Goal: Information Seeking & Learning: Learn about a topic

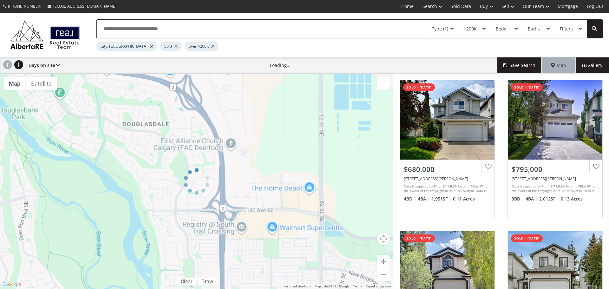
click at [150, 47] on div at bounding box center [151, 46] width 3 height 3
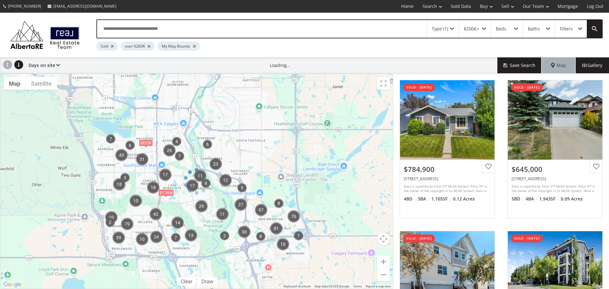
drag, startPoint x: 197, startPoint y: 210, endPoint x: 226, endPoint y: 215, distance: 29.7
click at [226, 215] on div at bounding box center [196, 181] width 393 height 215
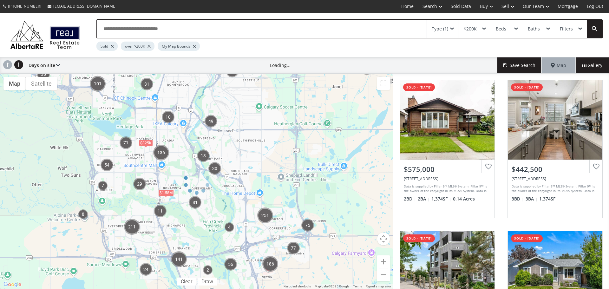
drag, startPoint x: 266, startPoint y: 192, endPoint x: 295, endPoint y: 188, distance: 29.2
click at [295, 188] on div at bounding box center [196, 181] width 393 height 215
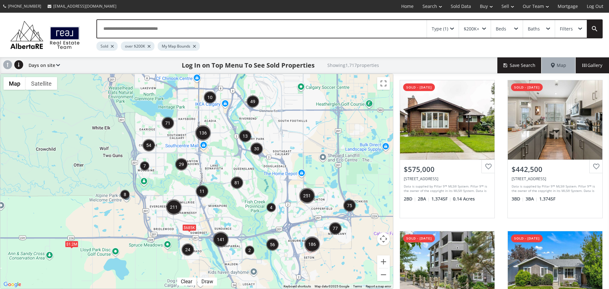
drag, startPoint x: 281, startPoint y: 194, endPoint x: 323, endPoint y: 174, distance: 46.8
click at [323, 174] on div "To navigate, press the arrow keys. $2.7M $685K $1.03M $1.2M" at bounding box center [196, 181] width 392 height 215
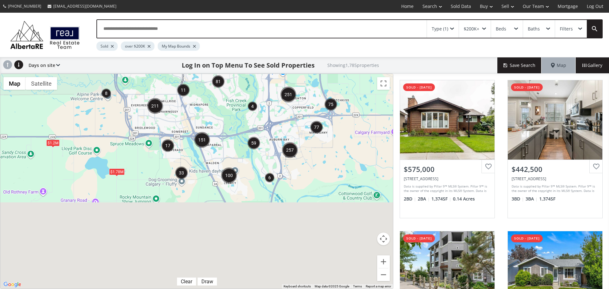
drag, startPoint x: 210, startPoint y: 194, endPoint x: 169, endPoint y: 34, distance: 165.4
click at [173, 41] on div "Type (1) $200K+ Beds Baths Filters Sold over $200K My Map Bounds Days on site P…" at bounding box center [304, 151] width 609 height 276
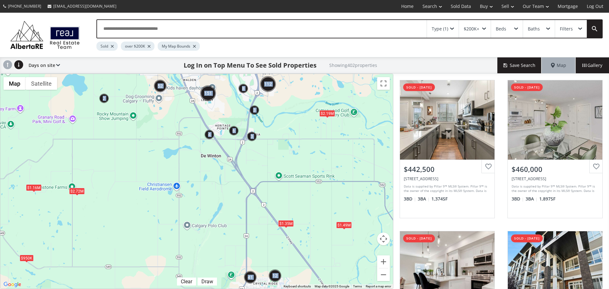
drag, startPoint x: 252, startPoint y: 195, endPoint x: 227, endPoint y: 125, distance: 74.0
click at [227, 125] on div "← Move left → Move right ↑ Move up ↓ Move down + Zoom in - Zoom out Home Jump l…" at bounding box center [196, 181] width 393 height 215
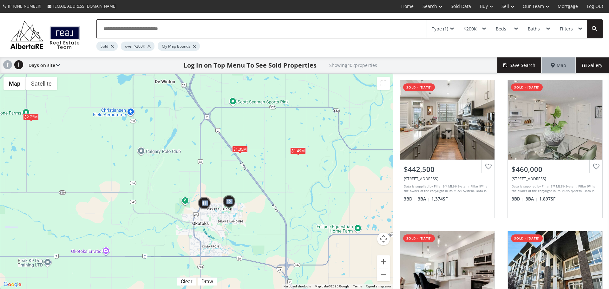
drag, startPoint x: 224, startPoint y: 173, endPoint x: 178, endPoint y: 97, distance: 89.2
click at [178, 97] on div "To navigate, press the arrow keys. $2.19M $950K $1.49M $1.16M $2.72M $1.35M" at bounding box center [196, 181] width 392 height 215
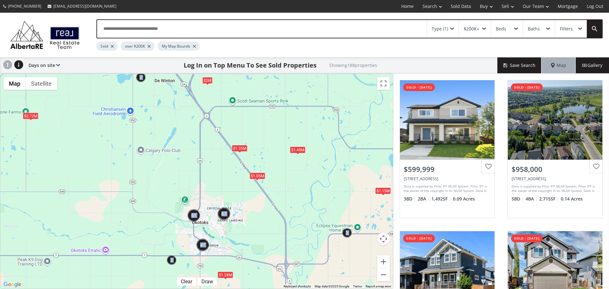
click at [240, 149] on div "$1.35M" at bounding box center [240, 148] width 16 height 7
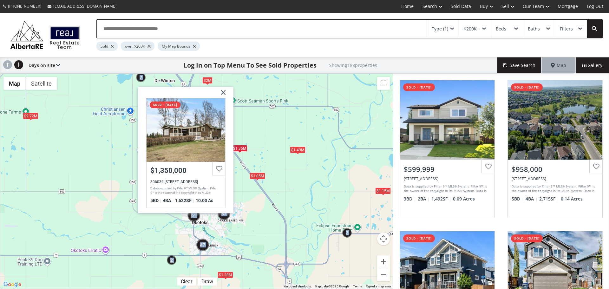
click at [261, 174] on div "$1.05M" at bounding box center [257, 175] width 16 height 7
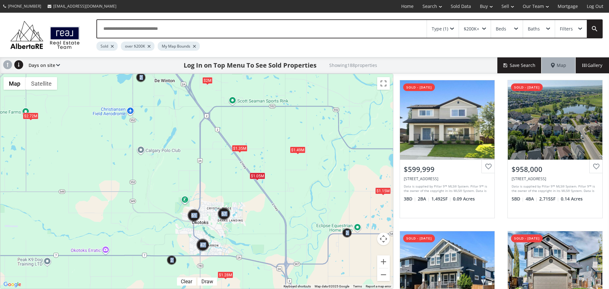
click at [386, 190] on div "$1.15M" at bounding box center [383, 190] width 16 height 7
drag, startPoint x: 289, startPoint y: 224, endPoint x: 230, endPoint y: 86, distance: 149.8
click at [230, 86] on div "To navigate, press the arrow keys. $1.05M $1.15M $1.49M $1.28M $2.72M $2M $1.35M" at bounding box center [196, 181] width 392 height 215
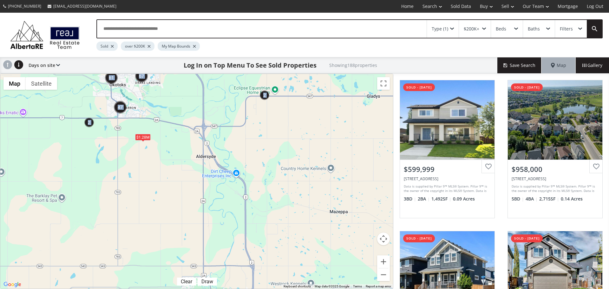
drag, startPoint x: 137, startPoint y: 126, endPoint x: 77, endPoint y: 16, distance: 125.8
click at [77, 18] on div "Type (1) $200K+ Beds Baths Filters Sold over $200K My Map Bounds Days on site P…" at bounding box center [304, 151] width 609 height 276
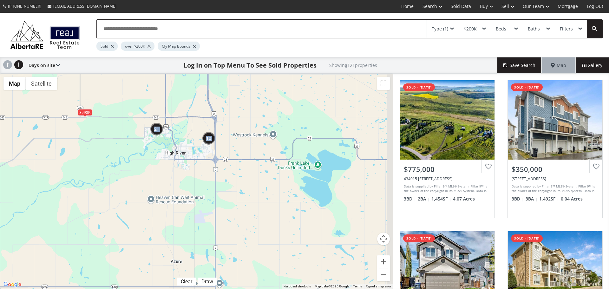
drag, startPoint x: 184, startPoint y: 230, endPoint x: 131, endPoint y: 58, distance: 180.2
click at [131, 58] on div "Type (1) $200K+ Beds Baths Filters Sold over $200K My Map Bounds Days on site P…" at bounding box center [304, 151] width 609 height 276
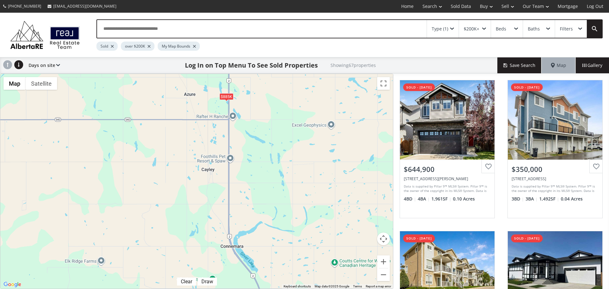
drag, startPoint x: 255, startPoint y: 197, endPoint x: 279, endPoint y: 69, distance: 129.9
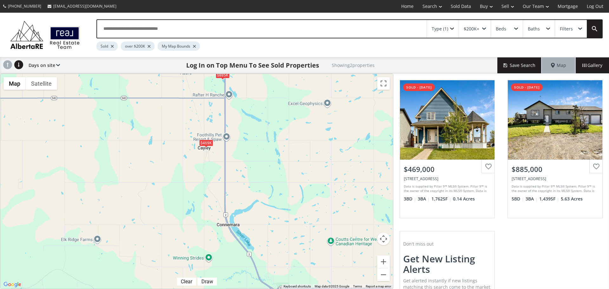
drag, startPoint x: 322, startPoint y: 172, endPoint x: 240, endPoint y: 86, distance: 118.8
click at [241, 86] on div "To navigate, press the arrow keys. $469K $885K" at bounding box center [196, 181] width 392 height 215
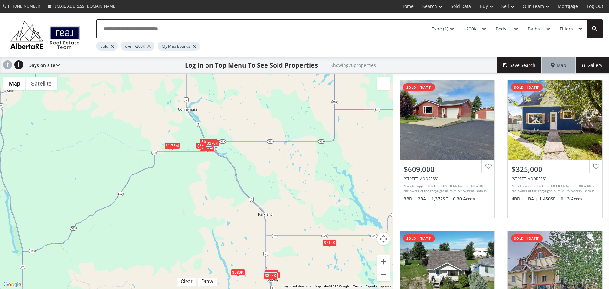
click at [326, 244] on div "$715K" at bounding box center [329, 242] width 14 height 7
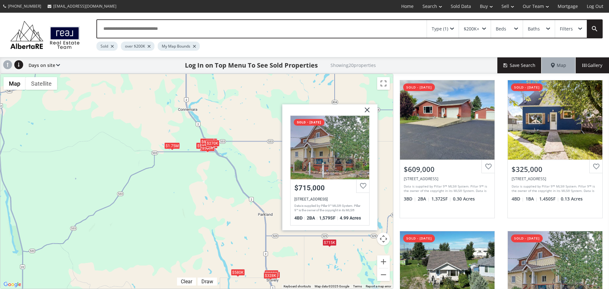
drag, startPoint x: 262, startPoint y: 189, endPoint x: 307, endPoint y: 165, distance: 50.3
click at [262, 189] on div "To navigate, press the arrow keys. $609K $325K $249K $715K $324K $341K $560K $5…" at bounding box center [196, 181] width 392 height 215
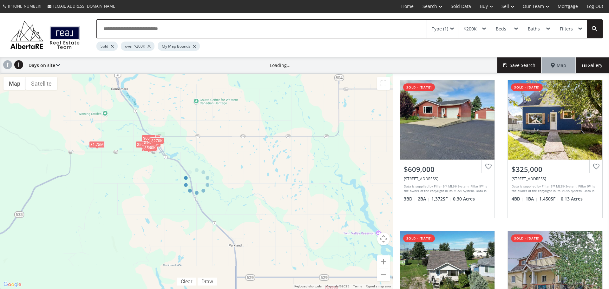
drag, startPoint x: 322, startPoint y: 154, endPoint x: 245, endPoint y: 201, distance: 90.5
click at [245, 201] on div at bounding box center [196, 181] width 393 height 215
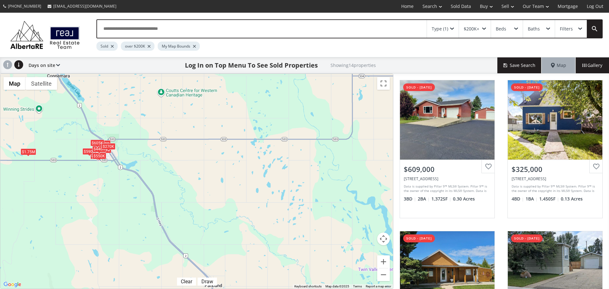
drag, startPoint x: 81, startPoint y: 132, endPoint x: 88, endPoint y: 138, distance: 9.5
click at [87, 138] on div "To navigate, press the arrow keys. $609K $325K $324K $341K $560K $590K $327K $2…" at bounding box center [196, 181] width 392 height 215
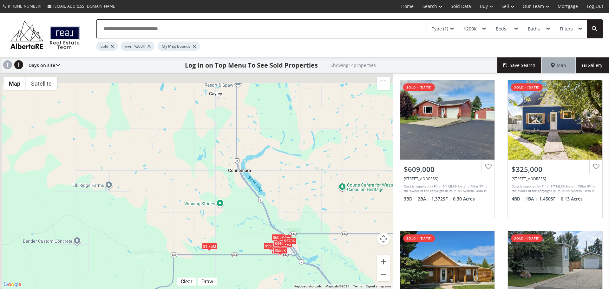
drag, startPoint x: 98, startPoint y: 154, endPoint x: 250, endPoint y: 224, distance: 167.2
click at [250, 224] on div "To navigate, press the arrow keys. $609K $325K $324K $341K $560K $590K $327K $2…" at bounding box center [196, 181] width 392 height 215
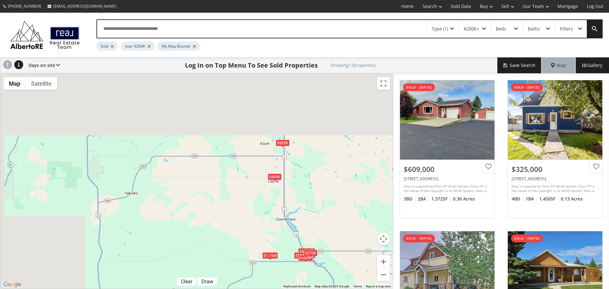
drag, startPoint x: 97, startPoint y: 91, endPoint x: 250, endPoint y: 202, distance: 189.1
click at [250, 202] on div "To navigate, press the arrow keys. $609K $325K $715K $324K $341K $560K $590K $3…" at bounding box center [196, 181] width 392 height 215
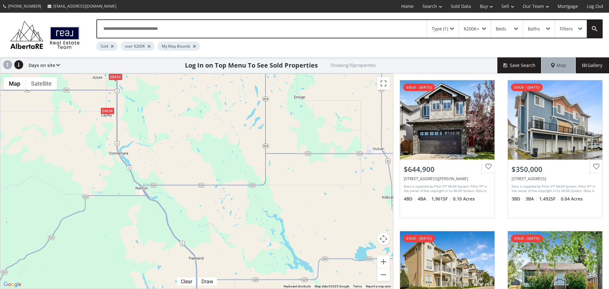
drag, startPoint x: 266, startPoint y: 210, endPoint x: 49, endPoint y: 112, distance: 238.3
click at [49, 112] on div "To navigate, press the arrow keys. $645K $350K $243K $384K $700K $340K $450K $3…" at bounding box center [196, 181] width 392 height 215
